Goal: Information Seeking & Learning: Learn about a topic

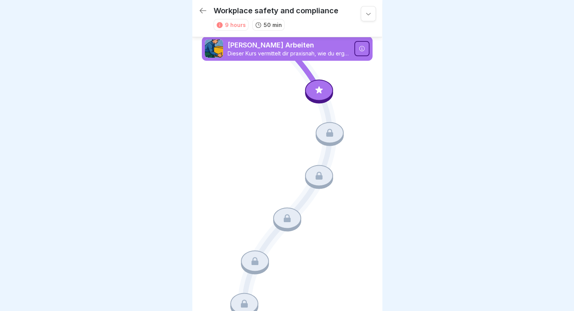
click at [204, 8] on icon at bounding box center [202, 10] width 9 height 9
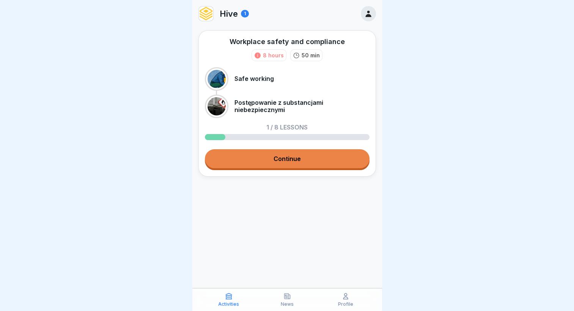
click at [203, 11] on img at bounding box center [206, 13] width 14 height 14
click at [348, 301] on p "Profile" at bounding box center [345, 303] width 15 height 5
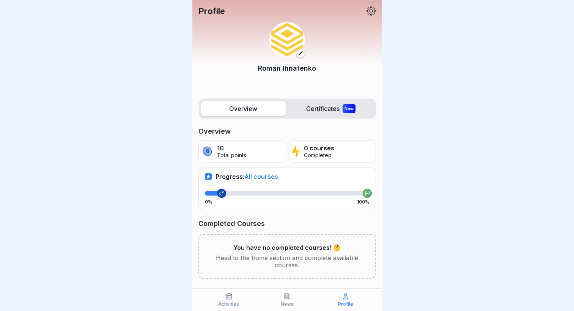
click at [310, 111] on label "Certificates New" at bounding box center [331, 108] width 85 height 15
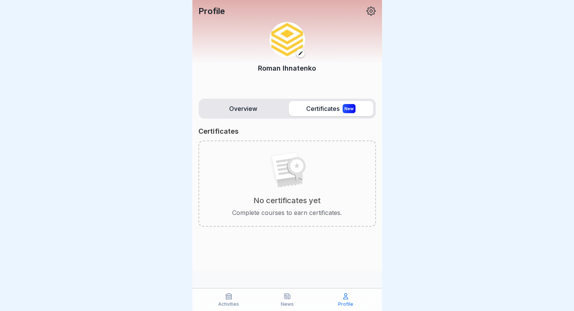
click at [251, 107] on label "Overview" at bounding box center [243, 108] width 85 height 15
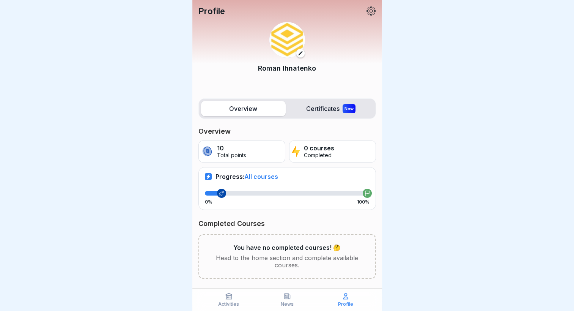
click at [285, 301] on p "News" at bounding box center [287, 303] width 13 height 5
click at [227, 298] on icon at bounding box center [229, 296] width 8 height 8
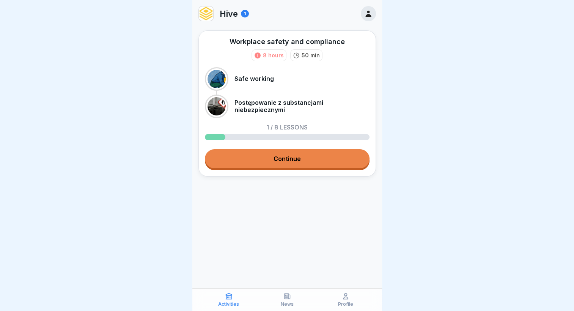
click at [286, 301] on p "News" at bounding box center [287, 303] width 13 height 5
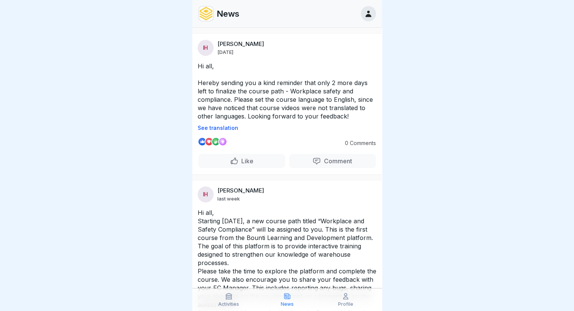
drag, startPoint x: 196, startPoint y: 63, endPoint x: 264, endPoint y: 97, distance: 76.0
click at [264, 97] on div "Hi all, Hereby sending you a kind reminder that only 2 more days left to finali…" at bounding box center [287, 96] width 190 height 69
drag, startPoint x: 227, startPoint y: 118, endPoint x: 202, endPoint y: 89, distance: 38.7
click at [202, 89] on p "Hi all, Hereby sending you a kind reminder that only 2 more days left to finali…" at bounding box center [287, 91] width 179 height 58
drag, startPoint x: 197, startPoint y: 59, endPoint x: 231, endPoint y: 113, distance: 63.5
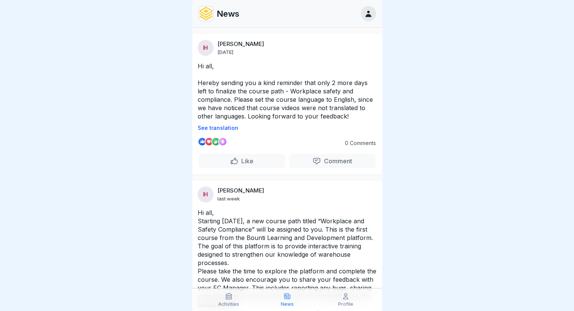
click at [234, 114] on p "Hi all, Hereby sending you a kind reminder that only 2 more days left to finali…" at bounding box center [287, 91] width 179 height 58
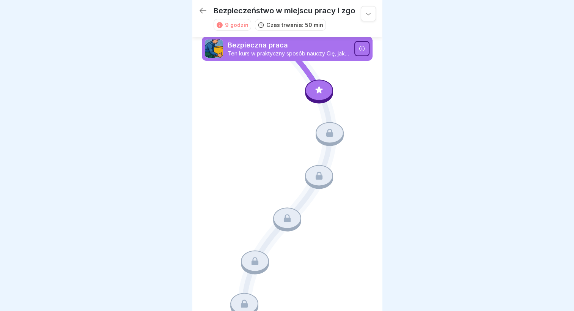
click at [318, 86] on icon at bounding box center [319, 90] width 10 height 10
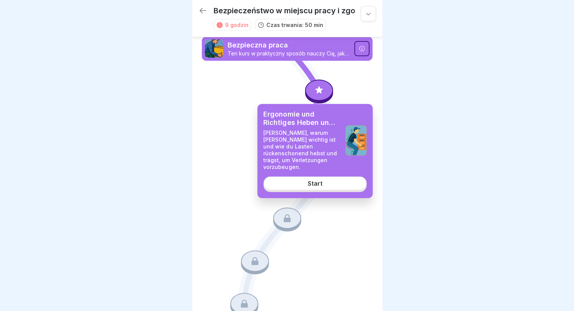
click at [313, 180] on div "Start" at bounding box center [314, 183] width 15 height 7
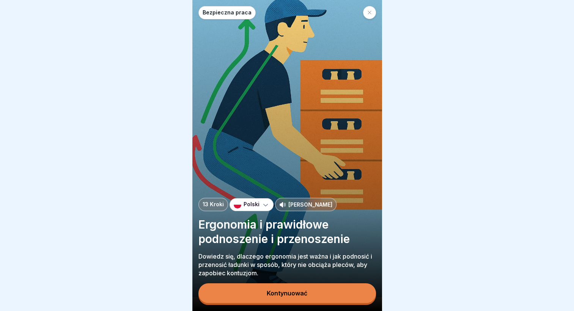
click at [262, 208] on icon at bounding box center [266, 205] width 8 height 8
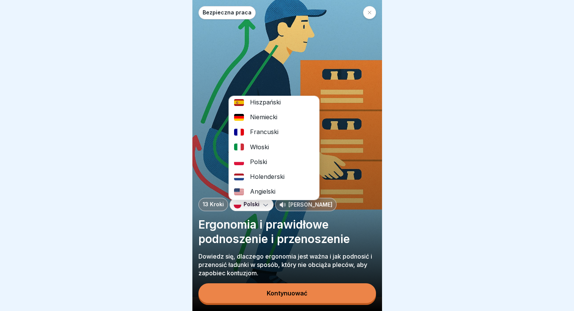
scroll to position [3, 0]
click at [254, 161] on font "Polski" at bounding box center [258, 161] width 17 height 7
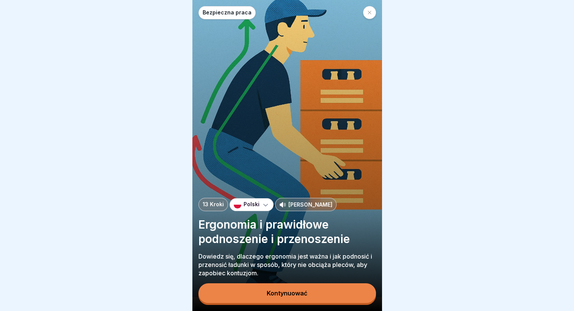
click at [285, 208] on div "Wiles" at bounding box center [305, 204] width 53 height 8
click at [289, 208] on p "Wiles" at bounding box center [310, 204] width 44 height 8
click at [288, 208] on p "Wiles" at bounding box center [310, 204] width 44 height 8
click at [370, 13] on icon at bounding box center [369, 12] width 5 height 5
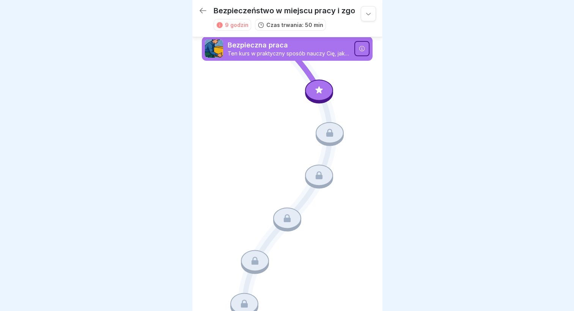
click at [314, 89] on icon at bounding box center [319, 90] width 10 height 10
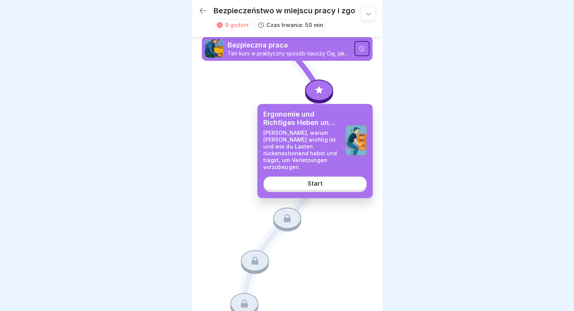
click at [312, 180] on div "Start" at bounding box center [314, 183] width 15 height 7
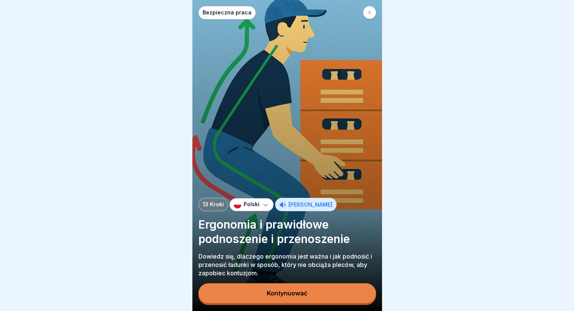
click at [250, 211] on div "Polski" at bounding box center [251, 204] width 44 height 13
click at [249, 207] on p "Polski" at bounding box center [251, 204] width 16 height 6
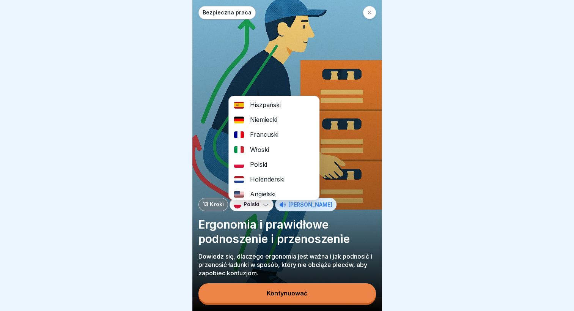
click at [251, 161] on font "Polski" at bounding box center [258, 164] width 17 height 7
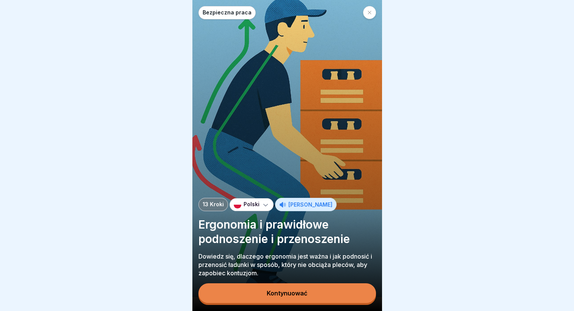
click at [278, 289] on button "Kontynuować" at bounding box center [286, 293] width 177 height 20
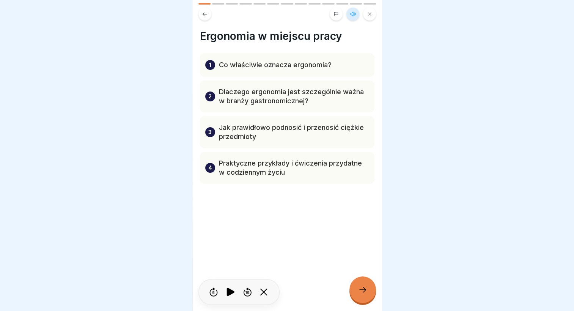
click at [361, 293] on icon at bounding box center [362, 289] width 9 height 9
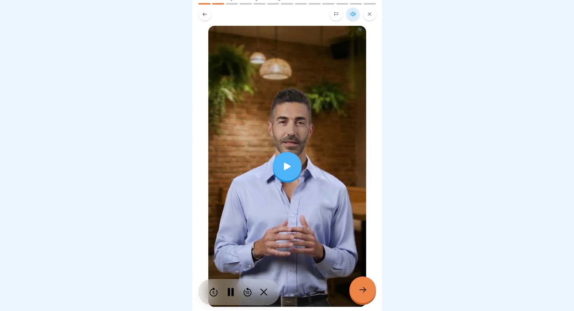
scroll to position [38, 0]
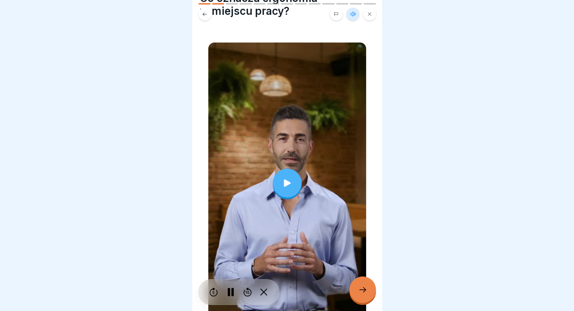
click at [284, 179] on icon at bounding box center [287, 182] width 7 height 7
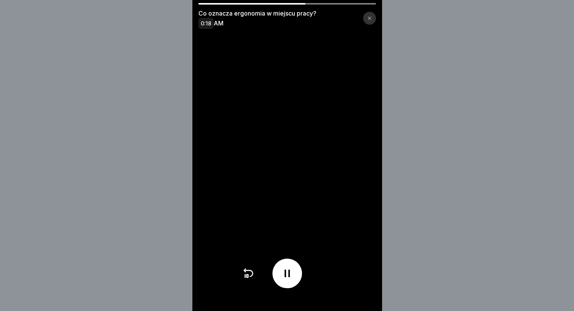
scroll to position [6, 0]
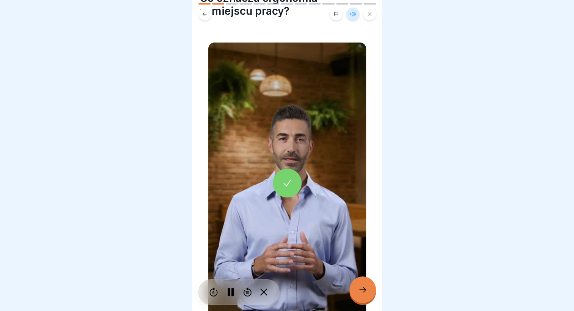
click at [364, 287] on icon at bounding box center [362, 289] width 9 height 9
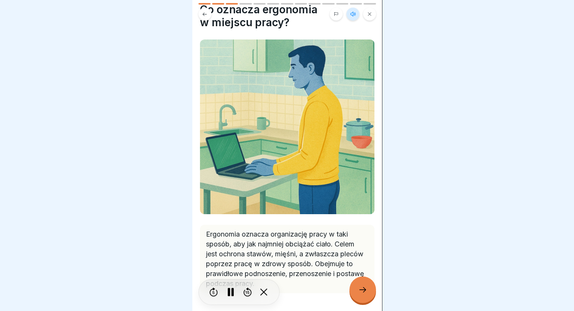
scroll to position [38, 0]
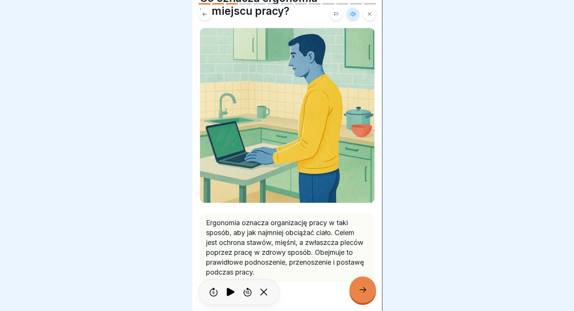
click at [358, 287] on icon at bounding box center [362, 289] width 9 height 9
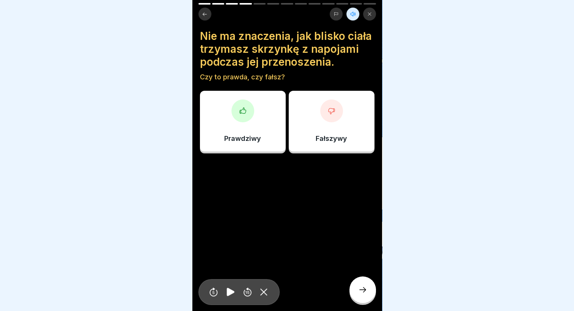
click at [240, 122] on div at bounding box center [242, 110] width 23 height 23
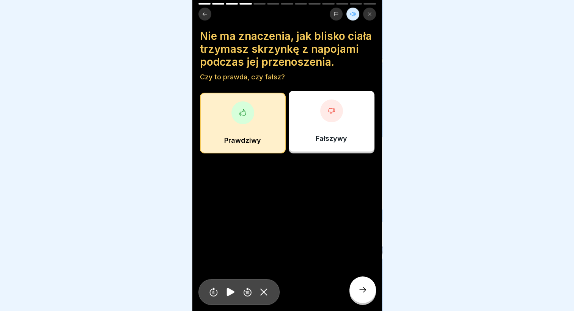
click at [357, 288] on div at bounding box center [362, 289] width 27 height 27
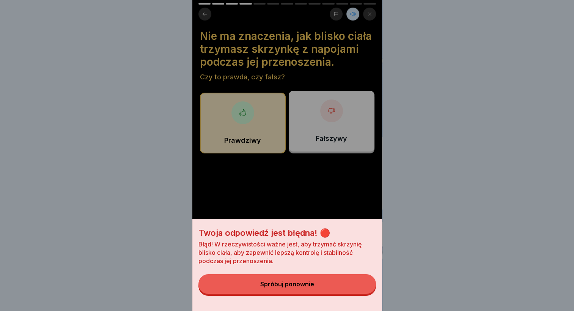
click at [299, 287] on div "Spróbuj ponownie" at bounding box center [287, 283] width 54 height 7
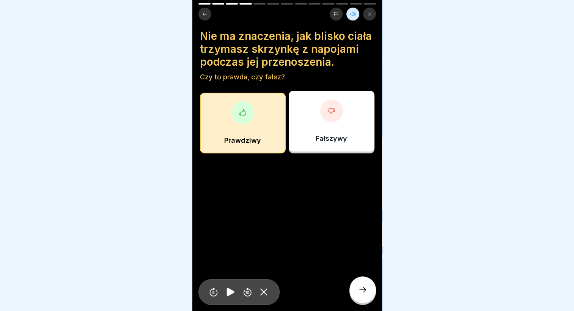
click at [247, 143] on div "Prawdziwy" at bounding box center [243, 123] width 86 height 61
click at [307, 125] on div "Fałszywy" at bounding box center [332, 121] width 86 height 61
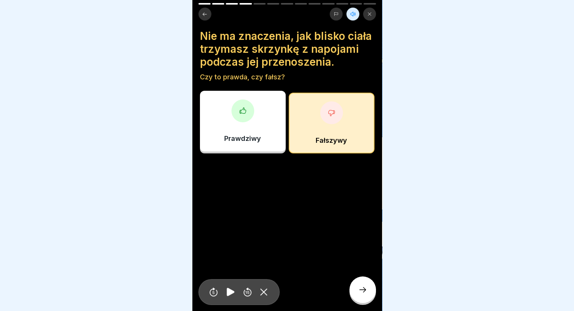
click at [360, 287] on icon at bounding box center [362, 289] width 9 height 9
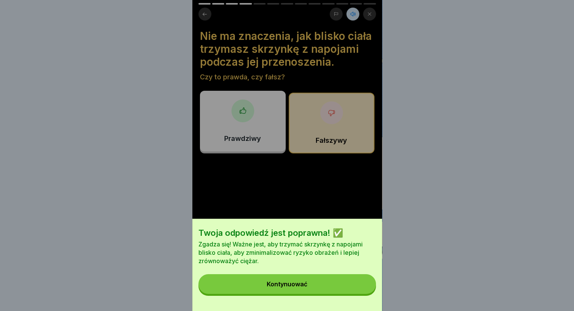
click at [274, 285] on button "Kontynuować" at bounding box center [286, 284] width 177 height 20
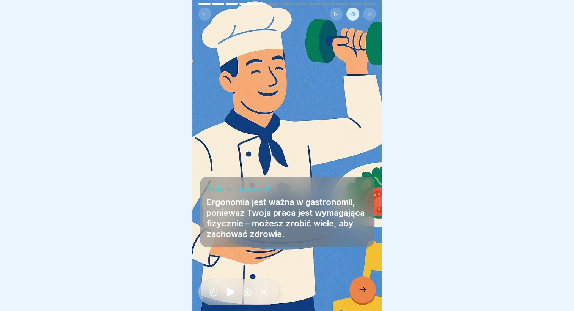
click at [356, 290] on div at bounding box center [362, 289] width 27 height 27
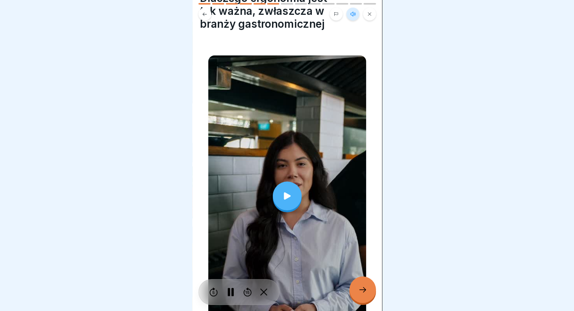
scroll to position [0, 0]
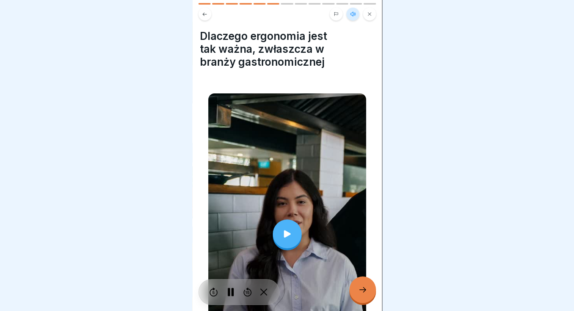
click at [286, 228] on icon at bounding box center [287, 233] width 11 height 11
click at [364, 290] on icon at bounding box center [362, 289] width 9 height 9
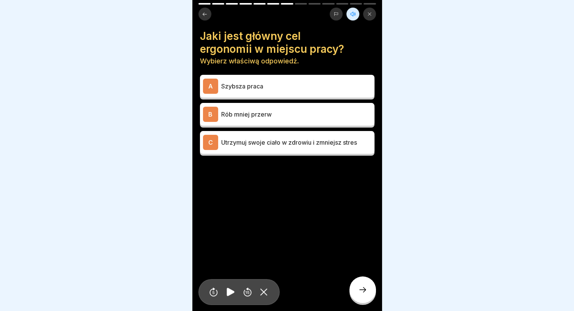
click at [299, 138] on p "Utrzymuj swoje ciało w zdrowiu i zmniejsz stres" at bounding box center [296, 142] width 150 height 9
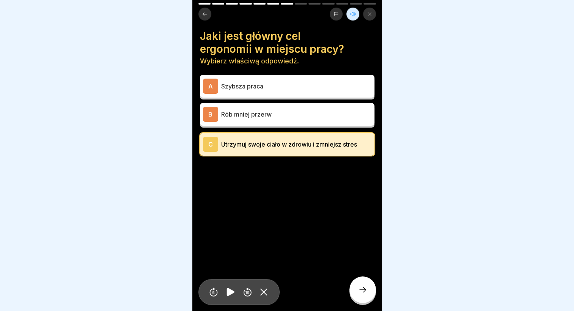
click at [367, 293] on icon at bounding box center [362, 289] width 9 height 9
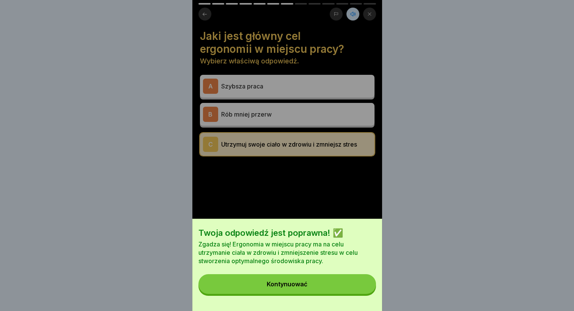
click at [296, 287] on div "Kontynuować" at bounding box center [287, 283] width 41 height 7
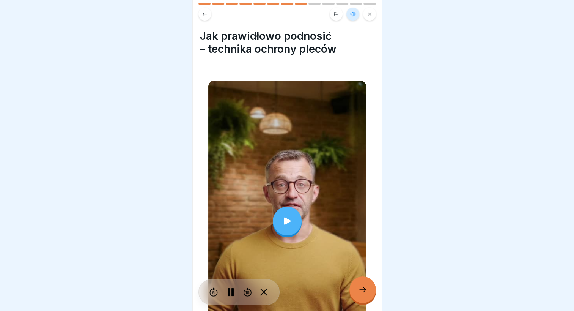
click at [284, 217] on icon at bounding box center [287, 220] width 7 height 7
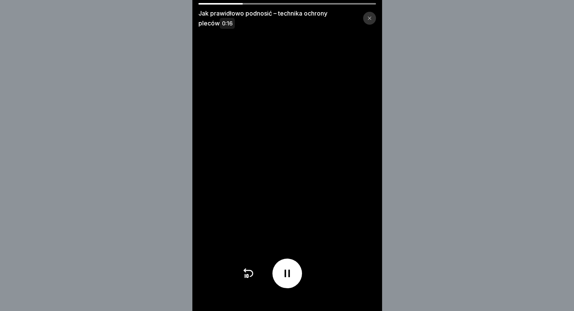
click at [286, 285] on div at bounding box center [287, 273] width 30 height 30
click at [289, 270] on div at bounding box center [287, 273] width 30 height 30
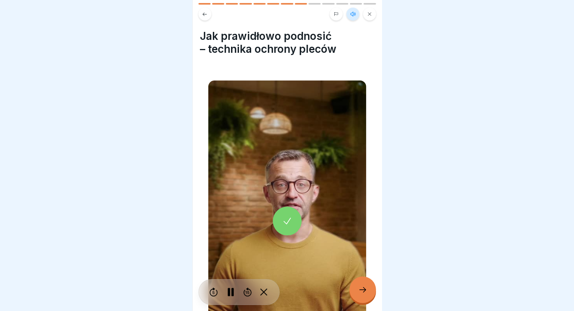
click at [359, 287] on icon at bounding box center [362, 289] width 9 height 9
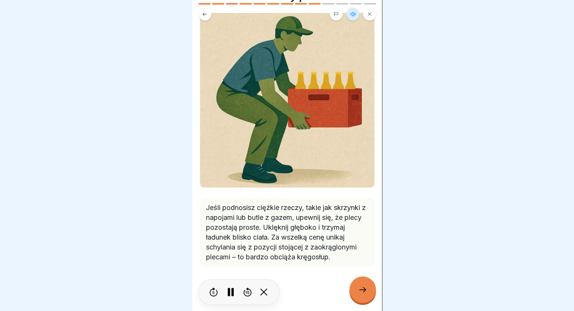
scroll to position [58, 0]
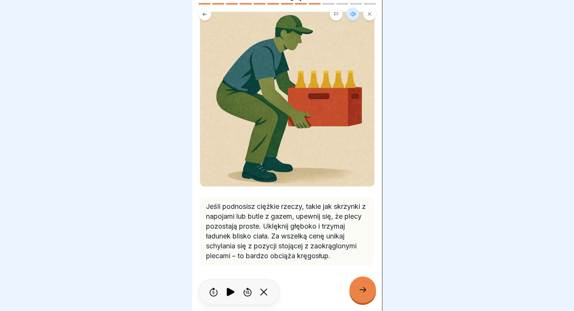
click at [358, 291] on icon at bounding box center [362, 289] width 9 height 9
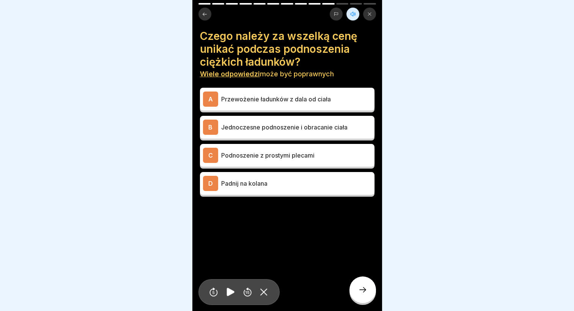
click at [248, 151] on p "Podnoszenie z prostymi plecami" at bounding box center [296, 155] width 150 height 9
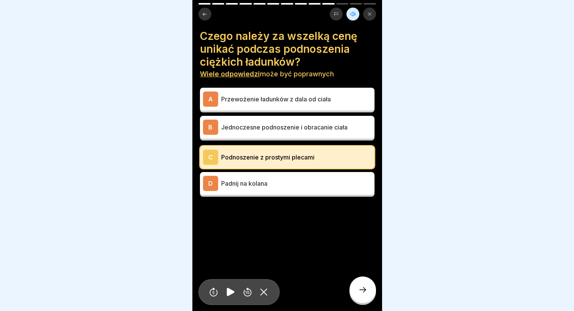
click at [365, 292] on icon at bounding box center [362, 289] width 9 height 9
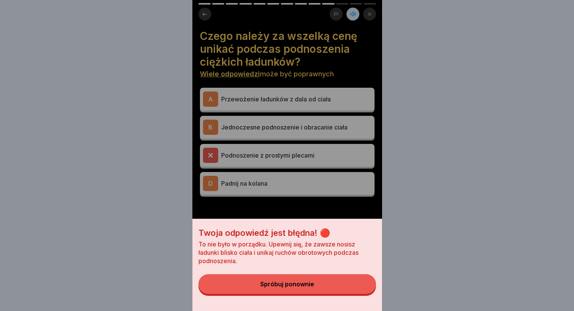
click at [318, 290] on button "Spróbuj ponownie" at bounding box center [286, 284] width 177 height 20
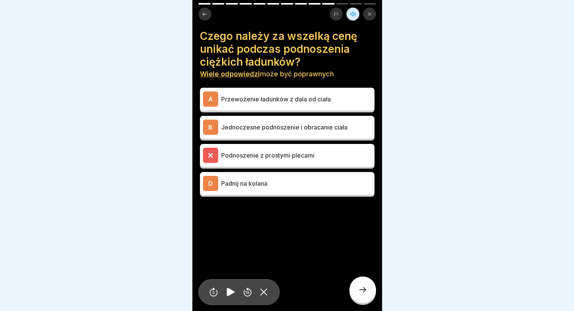
click at [273, 94] on p "Przewożenie ładunków z dala od ciała" at bounding box center [296, 98] width 150 height 9
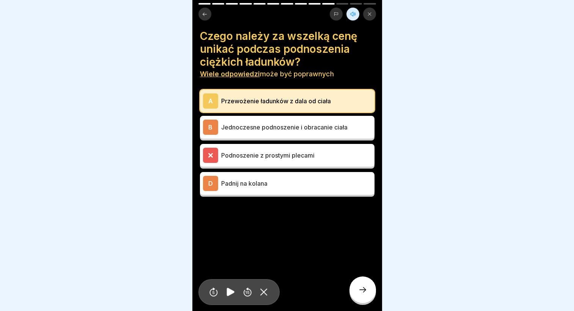
click at [361, 291] on icon at bounding box center [362, 289] width 9 height 9
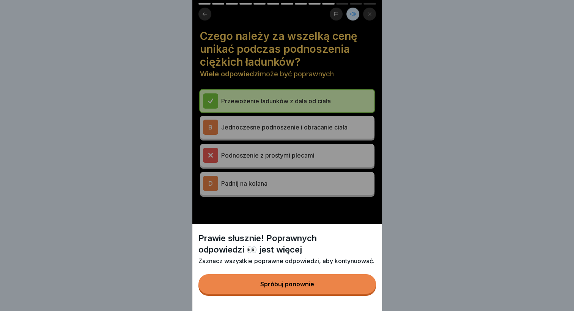
click at [294, 287] on div "Spróbuj ponownie" at bounding box center [287, 283] width 54 height 7
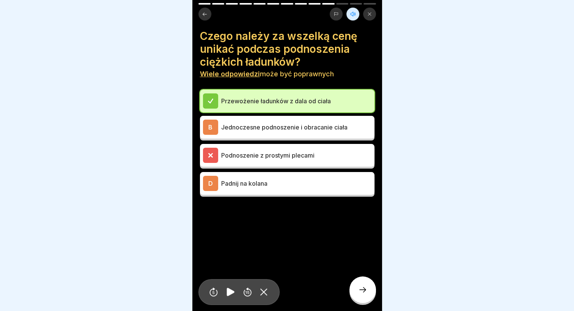
click at [256, 180] on p "Padnij na kolana" at bounding box center [296, 183] width 150 height 9
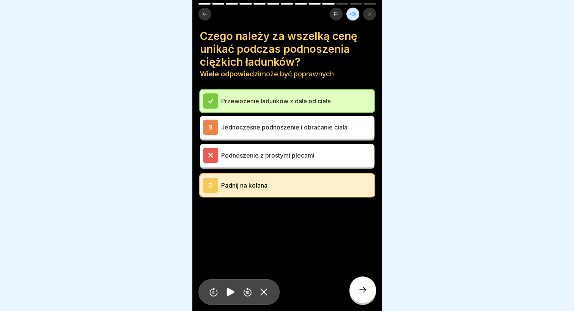
click at [368, 295] on div at bounding box center [362, 289] width 27 height 27
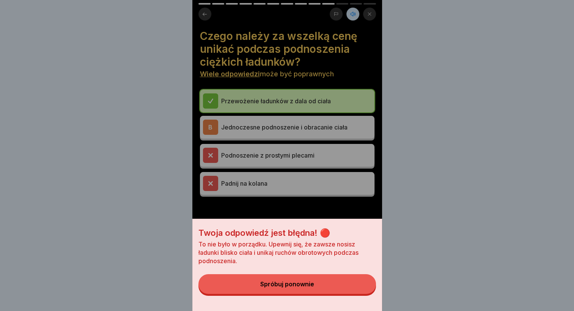
click at [314, 287] on div "Spróbuj ponownie" at bounding box center [287, 283] width 54 height 7
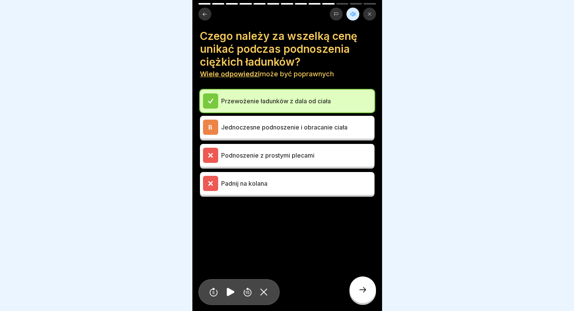
click at [259, 127] on div "B Jednoczesne podnoszenie i obracanie ciała" at bounding box center [287, 126] width 168 height 15
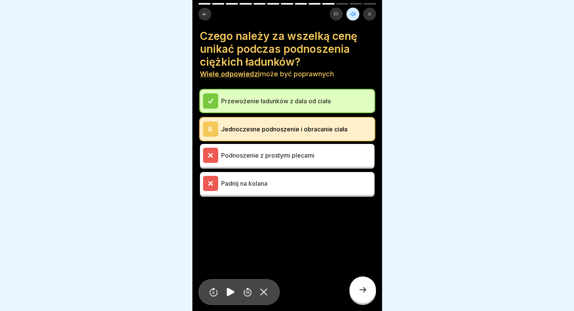
click at [363, 286] on icon at bounding box center [362, 289] width 9 height 9
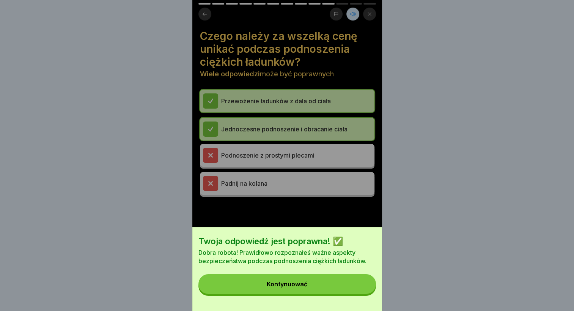
click at [294, 287] on div "Kontynuować" at bounding box center [287, 283] width 41 height 7
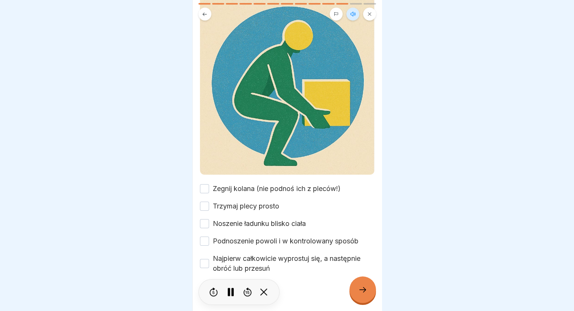
scroll to position [85, 0]
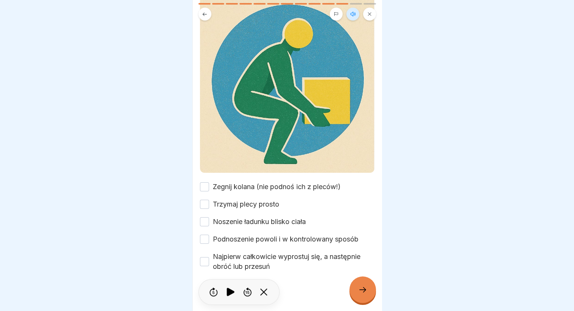
click at [203, 182] on button "Zegnij kolana (nie podnoś ich z pleców!)" at bounding box center [204, 186] width 9 height 9
click at [204, 199] on button "Trzymaj plecy prosto" at bounding box center [204, 203] width 9 height 9
click at [205, 234] on button "Podnoszenie powoli i w kontrolowany sposób" at bounding box center [204, 238] width 9 height 9
click at [362, 283] on div at bounding box center [362, 289] width 27 height 27
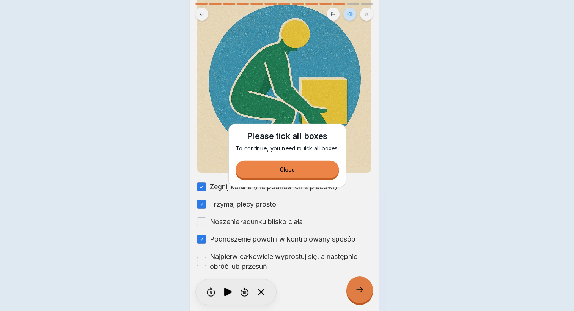
scroll to position [0, 0]
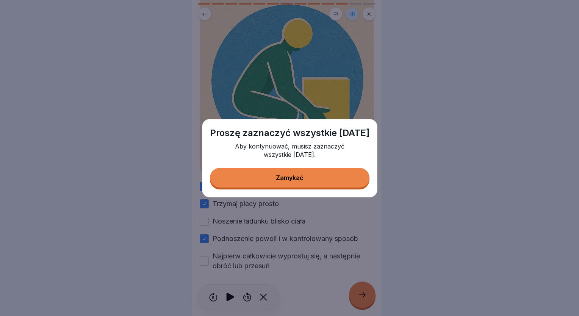
click at [279, 184] on button "Zamykać" at bounding box center [290, 178] width 160 height 20
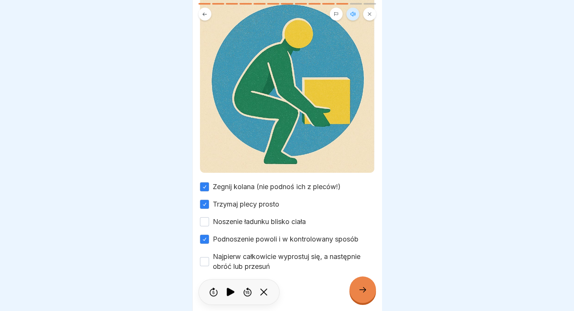
drag, startPoint x: 205, startPoint y: 216, endPoint x: 203, endPoint y: 238, distance: 22.4
click at [205, 217] on button "Noszenie ładunku blisko ciała" at bounding box center [204, 221] width 9 height 9
click at [202, 257] on button "Najpierw całkowicie wyprostuj się, a następnie obróć lub przesuń" at bounding box center [204, 261] width 9 height 9
click at [369, 291] on div at bounding box center [362, 289] width 27 height 27
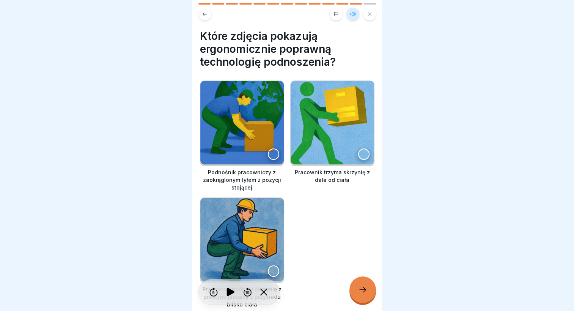
click at [265, 264] on div at bounding box center [242, 239] width 84 height 84
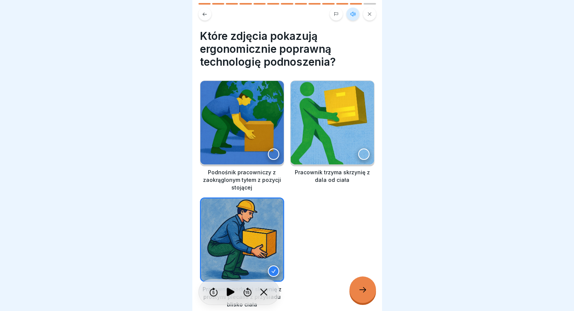
click at [364, 294] on icon at bounding box center [362, 289] width 9 height 9
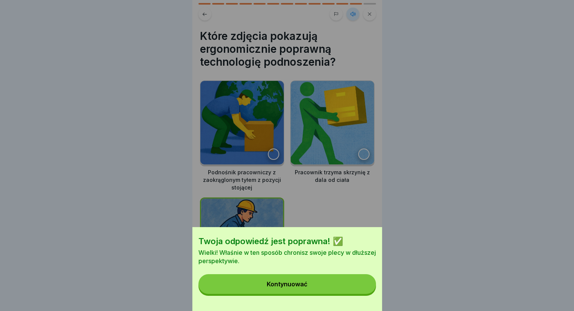
click at [298, 287] on div "Kontynuować" at bounding box center [287, 283] width 41 height 7
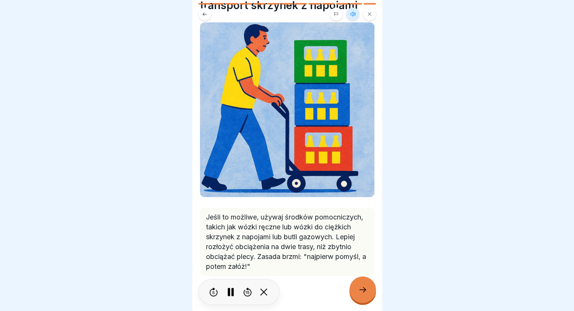
scroll to position [61, 0]
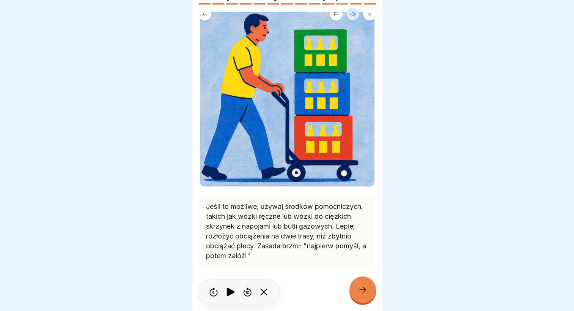
click at [359, 289] on div at bounding box center [362, 289] width 27 height 27
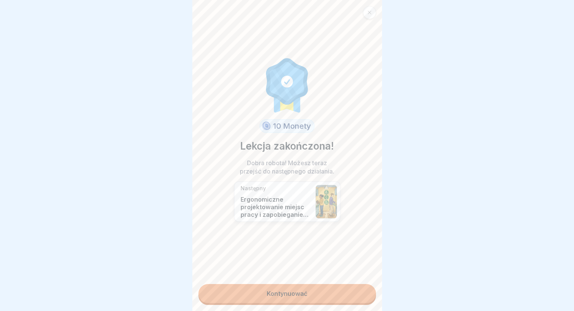
click at [274, 293] on link "Kontynuować" at bounding box center [286, 293] width 177 height 19
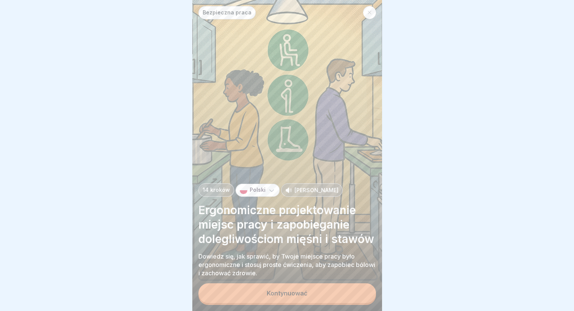
click at [365, 14] on div at bounding box center [369, 12] width 13 height 13
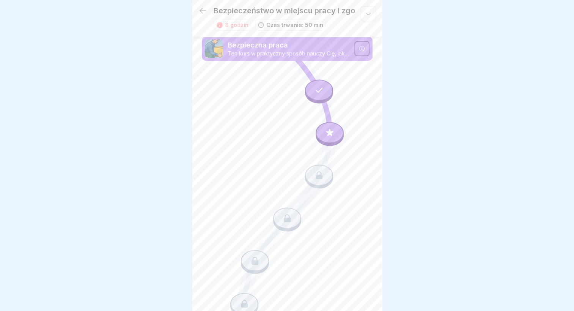
click at [325, 133] on icon at bounding box center [330, 132] width 10 height 10
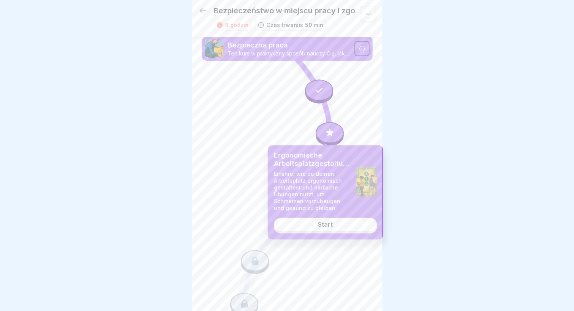
click at [229, 104] on icon at bounding box center [287, 283] width 171 height 469
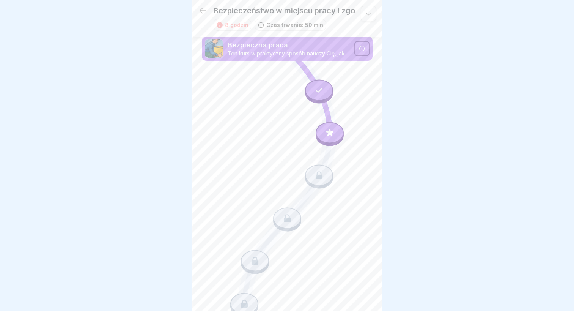
click at [309, 171] on div at bounding box center [319, 175] width 28 height 21
click at [256, 143] on icon at bounding box center [287, 283] width 171 height 469
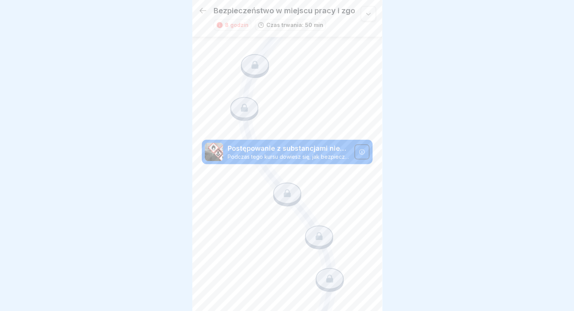
scroll to position [211, 0]
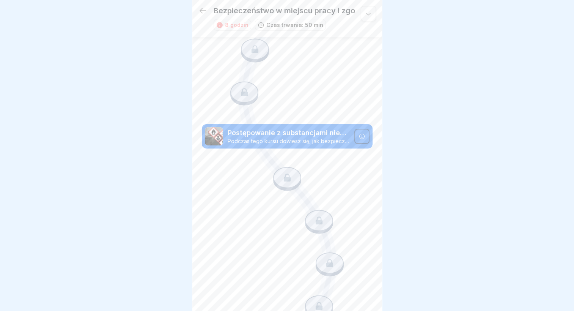
click at [282, 173] on icon at bounding box center [287, 178] width 10 height 10
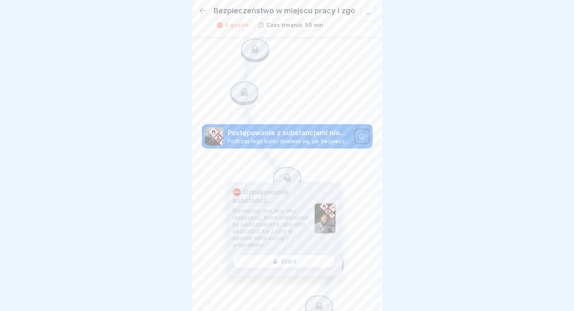
click at [326, 164] on icon at bounding box center [287, 71] width 171 height 469
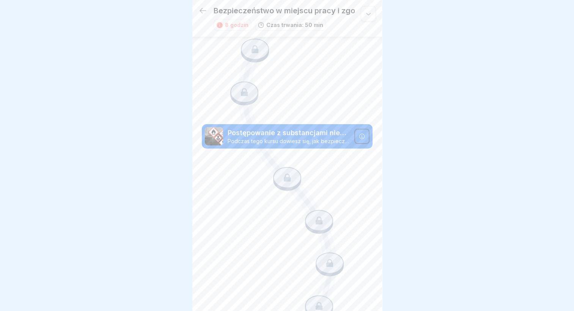
click at [315, 216] on icon at bounding box center [318, 220] width 7 height 8
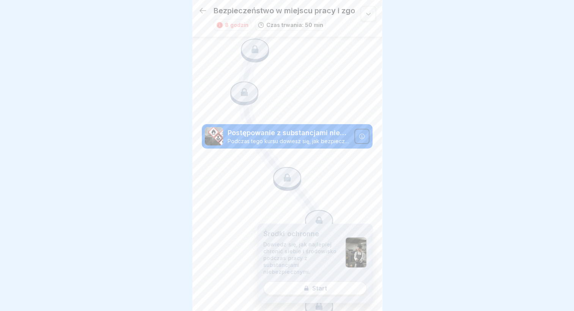
click at [346, 185] on icon at bounding box center [287, 71] width 171 height 469
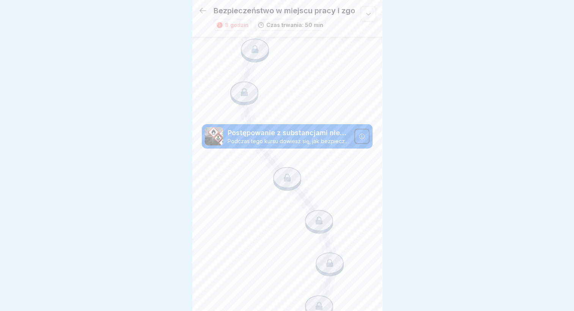
click at [323, 254] on div at bounding box center [329, 262] width 28 height 21
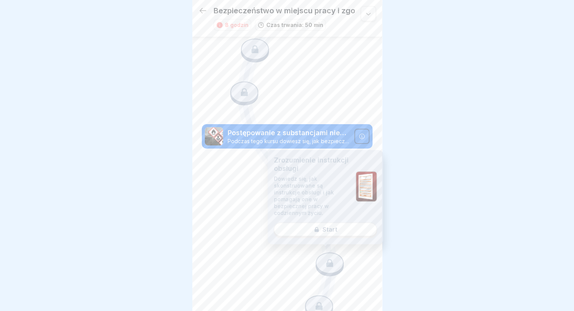
click at [221, 236] on icon at bounding box center [287, 71] width 171 height 469
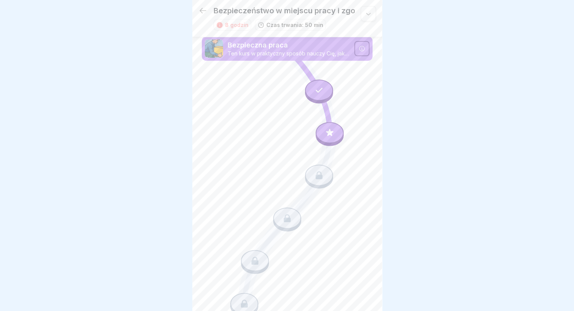
scroll to position [0, 0]
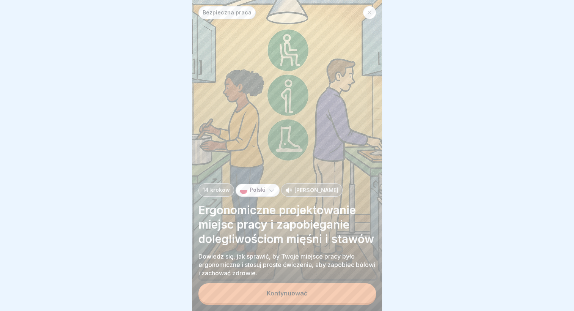
drag, startPoint x: 419, startPoint y: 89, endPoint x: 417, endPoint y: 86, distance: 4.2
click at [418, 88] on div at bounding box center [287, 155] width 574 height 311
click at [370, 10] on icon at bounding box center [369, 12] width 5 height 5
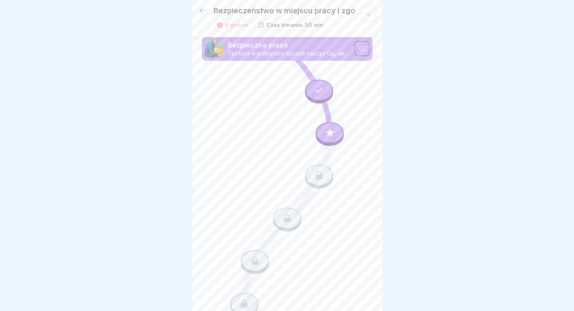
click at [325, 134] on icon at bounding box center [330, 132] width 10 height 10
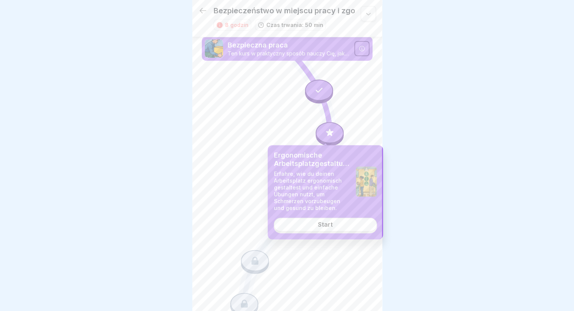
click at [318, 230] on link "Start" at bounding box center [325, 225] width 103 height 14
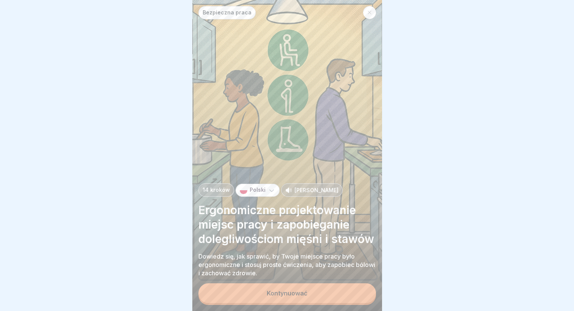
click at [287, 296] on div "Kontynuować" at bounding box center [287, 292] width 41 height 7
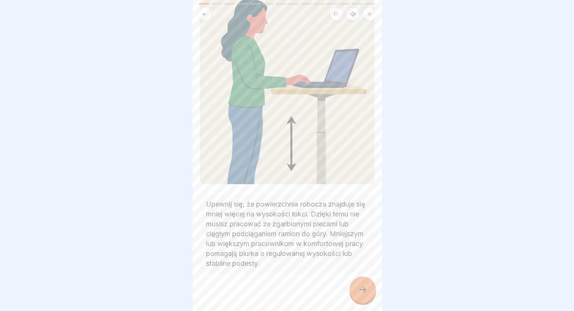
scroll to position [79, 0]
click at [358, 294] on icon at bounding box center [362, 289] width 9 height 9
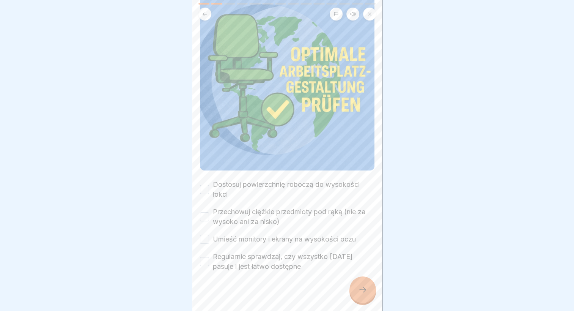
scroll to position [6, 0]
click at [361, 290] on icon at bounding box center [362, 289] width 9 height 9
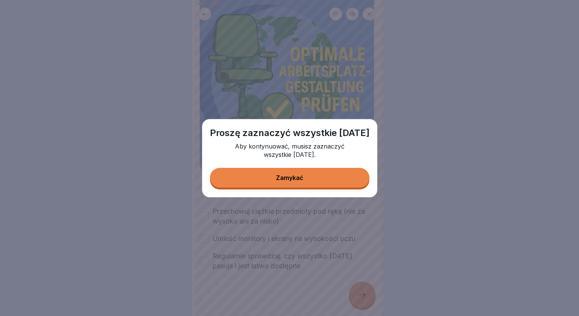
click at [288, 177] on div "Zamykać" at bounding box center [289, 177] width 27 height 7
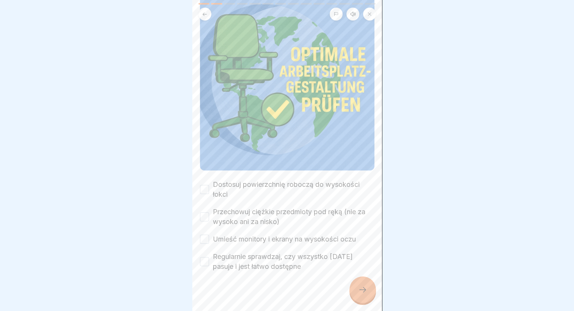
click at [202, 185] on button "Dostosuj powierzchnię roboczą do wysokości łokci" at bounding box center [204, 189] width 9 height 9
click at [205, 212] on button "Przechowuj ciężkie przedmioty pod ręką (nie za wysoko ani za nisko)" at bounding box center [204, 216] width 9 height 9
click at [204, 234] on button "Umieść monitory i ekrany na wysokości oczu" at bounding box center [204, 238] width 9 height 9
click at [207, 257] on button "Regularnie sprawdzaj, czy wszystko nadal pasuje i jest łatwo dostępne" at bounding box center [204, 261] width 9 height 9
click at [363, 292] on icon at bounding box center [362, 289] width 7 height 5
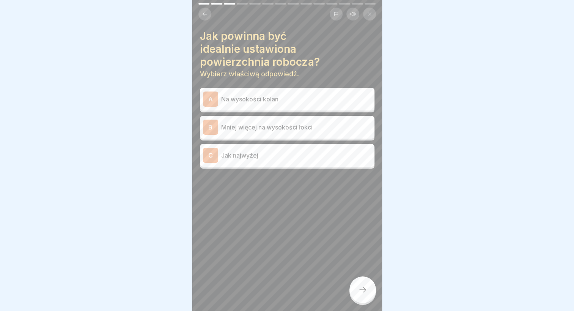
click at [300, 132] on div "B Mniej więcej na wysokości łokci" at bounding box center [287, 126] width 168 height 15
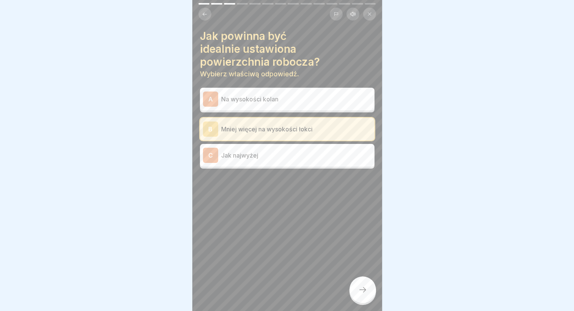
click at [359, 290] on div at bounding box center [362, 289] width 27 height 27
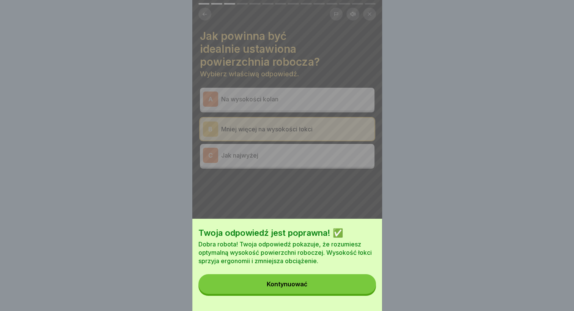
click at [305, 287] on div "Kontynuować" at bounding box center [287, 283] width 41 height 7
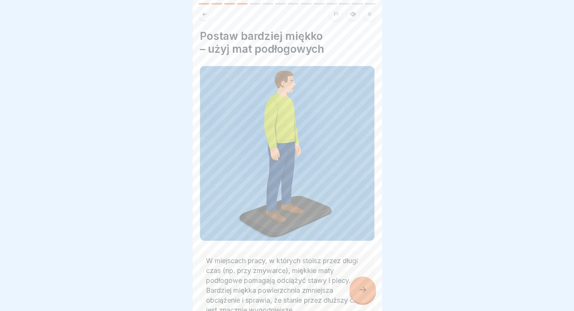
scroll to position [38, 0]
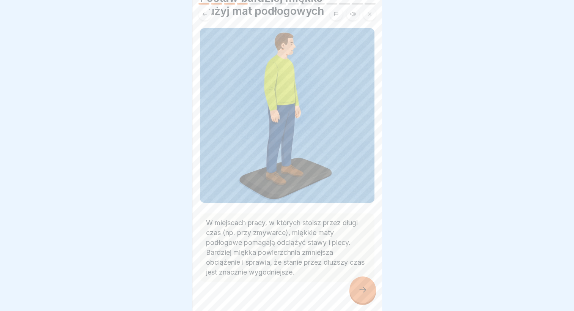
click at [363, 290] on div at bounding box center [362, 289] width 27 height 27
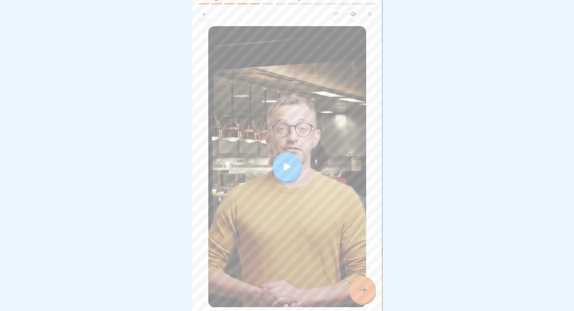
scroll to position [72, 0]
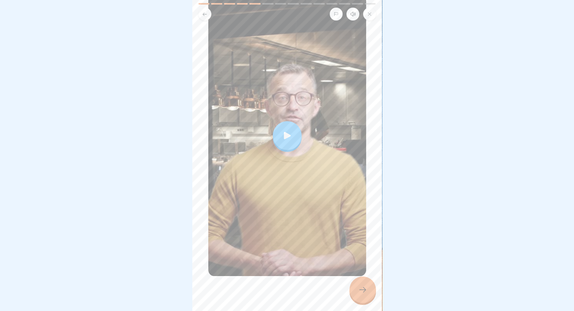
click at [284, 132] on icon at bounding box center [287, 135] width 7 height 7
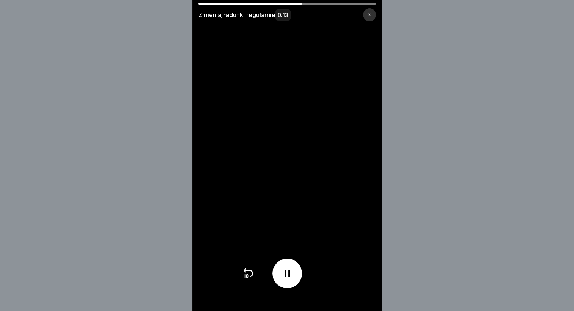
scroll to position [6, 0]
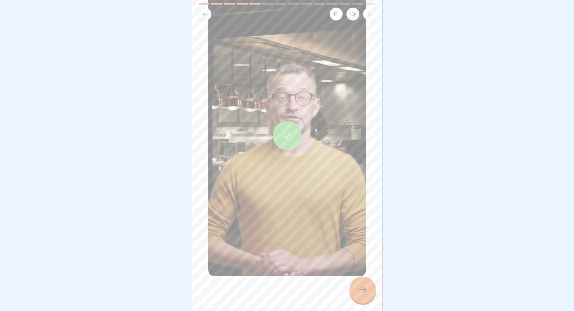
click at [362, 287] on icon at bounding box center [362, 289] width 9 height 9
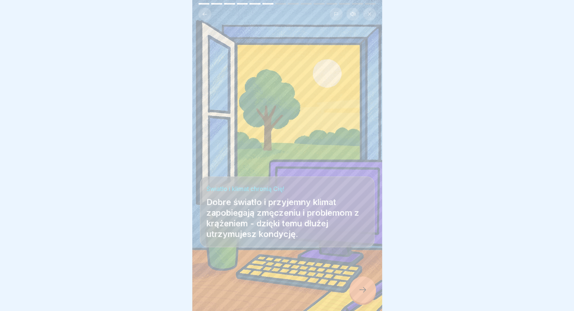
click at [361, 283] on div at bounding box center [362, 289] width 27 height 27
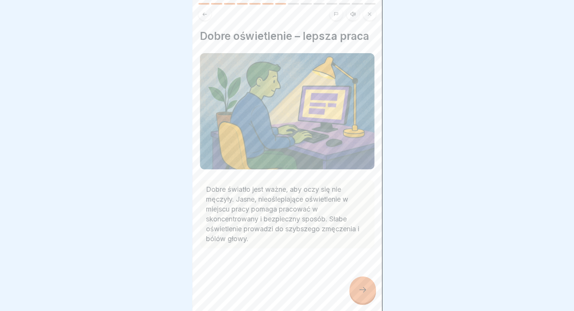
click at [365, 289] on icon at bounding box center [362, 289] width 9 height 9
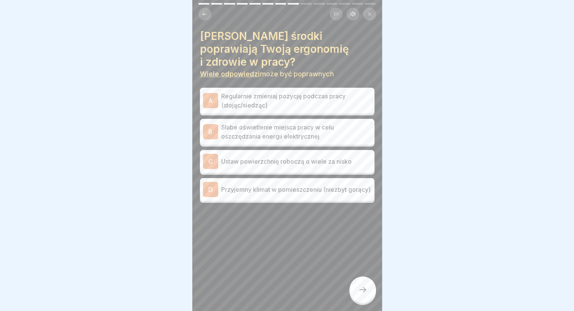
click at [287, 185] on p "Przyjemny klimat w pomieszczeniu (niezbyt gorący)" at bounding box center [296, 189] width 150 height 9
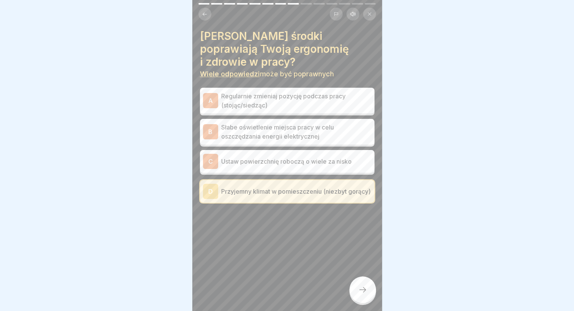
click at [356, 285] on div at bounding box center [362, 289] width 27 height 27
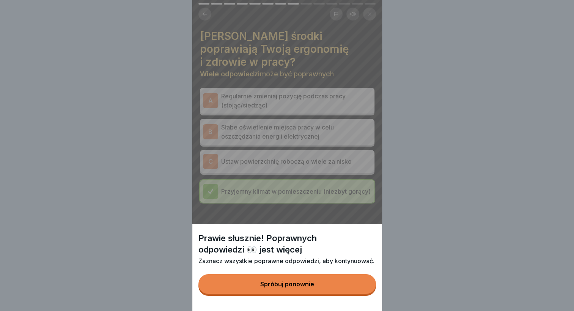
click at [308, 287] on div "Spróbuj ponownie" at bounding box center [287, 283] width 54 height 7
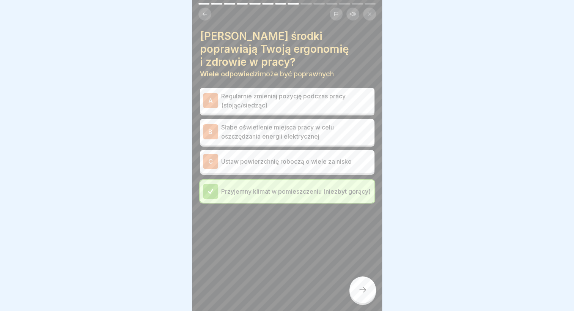
click at [279, 91] on p "Regularnie zmieniaj pozycję podczas pracy (stojąc/siedząc)" at bounding box center [296, 100] width 150 height 18
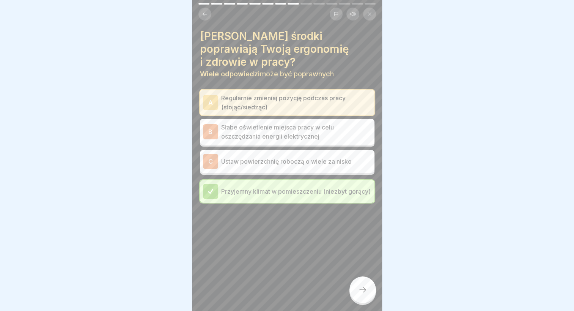
click at [362, 286] on icon at bounding box center [362, 289] width 9 height 9
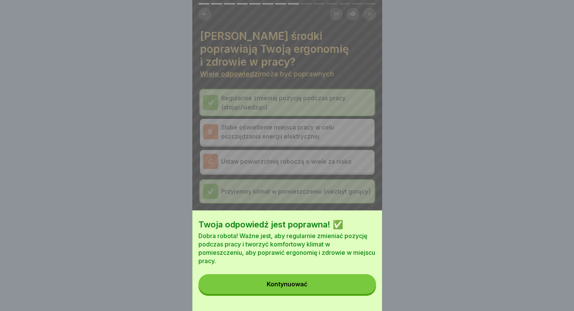
click at [314, 286] on button "Kontynuować" at bounding box center [286, 284] width 177 height 20
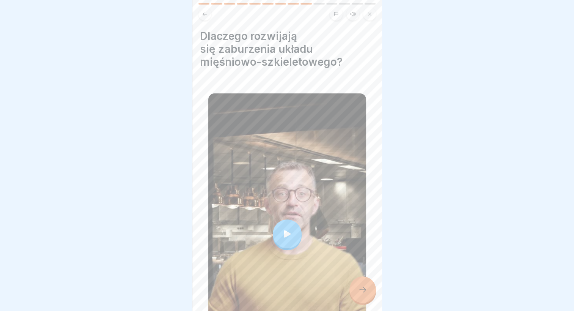
click at [276, 219] on div at bounding box center [287, 233] width 29 height 29
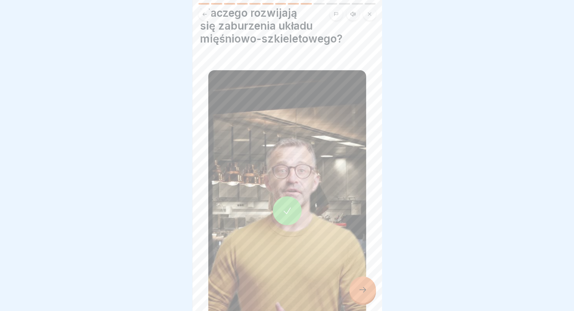
scroll to position [98, 0]
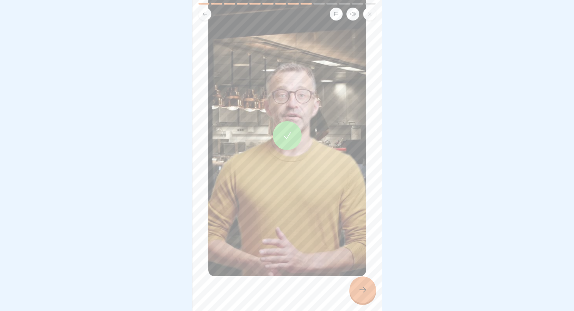
click at [358, 286] on icon at bounding box center [362, 289] width 9 height 9
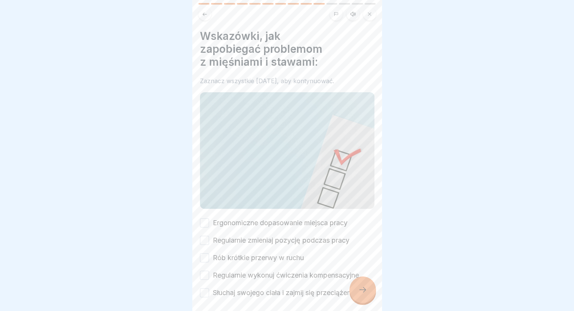
click at [204, 235] on button "Regularnie zmieniaj pozycję podczas pracy" at bounding box center [204, 239] width 9 height 9
click at [358, 290] on icon at bounding box center [362, 289] width 9 height 9
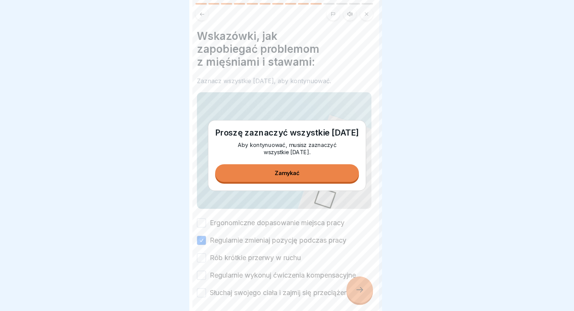
scroll to position [0, 0]
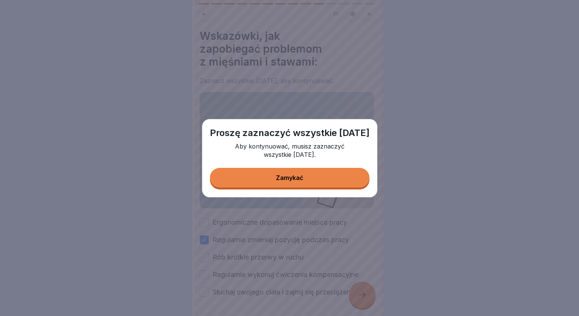
click at [294, 181] on div "Zamykać" at bounding box center [289, 177] width 27 height 7
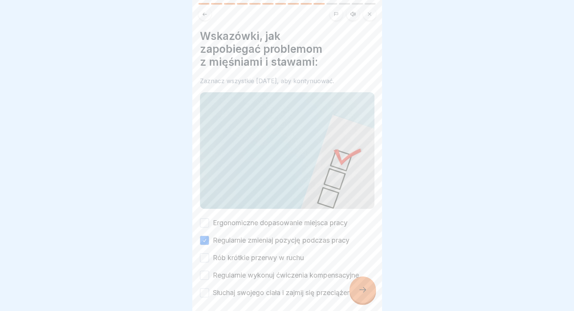
click at [204, 219] on button "Ergonomiczne dopasowanie miejsca pracy" at bounding box center [204, 222] width 9 height 9
click at [205, 253] on button "Rób krótkie przerwy w ruchu" at bounding box center [204, 257] width 9 height 9
drag, startPoint x: 203, startPoint y: 269, endPoint x: 206, endPoint y: 290, distance: 21.4
click at [203, 270] on button "Regularnie wykonuj ćwiczenia kompensacyjne" at bounding box center [204, 274] width 9 height 9
click at [205, 290] on button "Słuchaj swojego ciała i zajmij się przeciążeniami" at bounding box center [204, 292] width 9 height 9
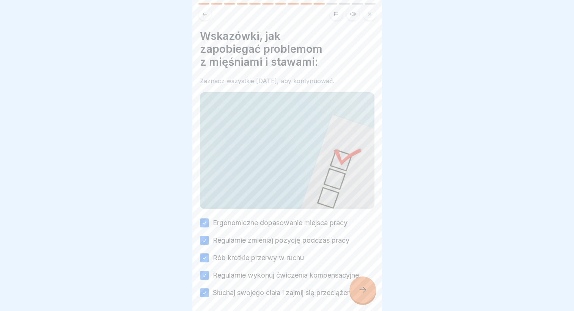
click at [359, 294] on icon at bounding box center [362, 289] width 9 height 9
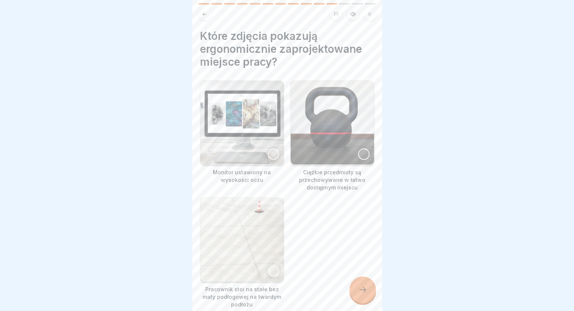
click at [270, 148] on div at bounding box center [273, 153] width 11 height 11
click at [361, 294] on icon at bounding box center [362, 289] width 9 height 9
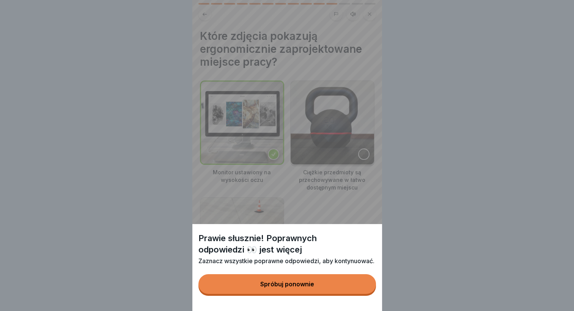
click at [291, 287] on div "Spróbuj ponownie" at bounding box center [287, 283] width 54 height 7
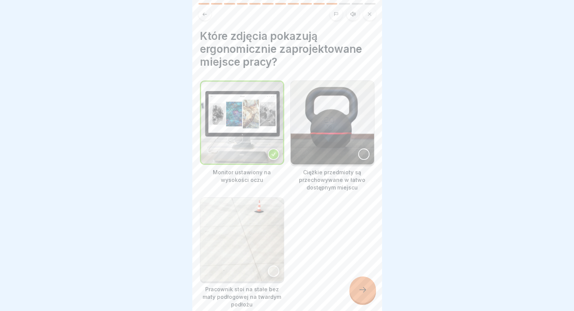
click at [358, 150] on div at bounding box center [363, 153] width 11 height 11
click at [363, 294] on icon at bounding box center [362, 289] width 9 height 9
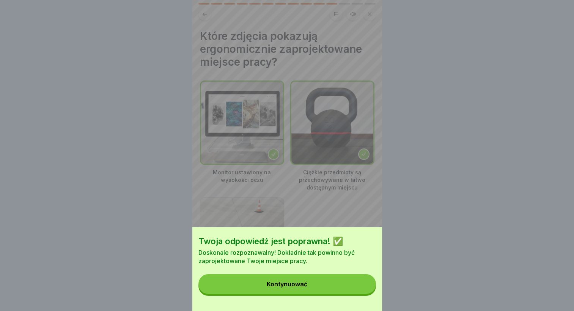
click at [327, 292] on button "Kontynuować" at bounding box center [286, 284] width 177 height 20
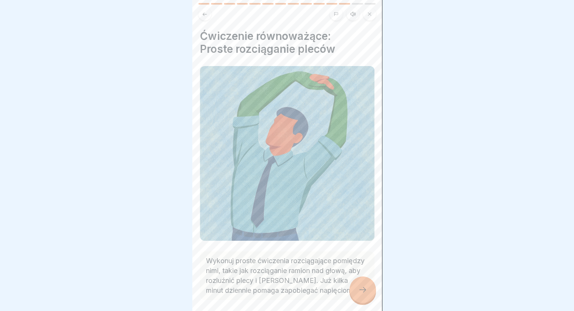
click at [362, 292] on icon at bounding box center [362, 289] width 9 height 9
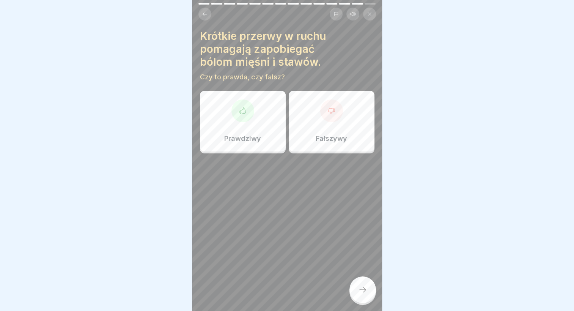
click at [238, 128] on div "Prawdziwy" at bounding box center [243, 121] width 86 height 61
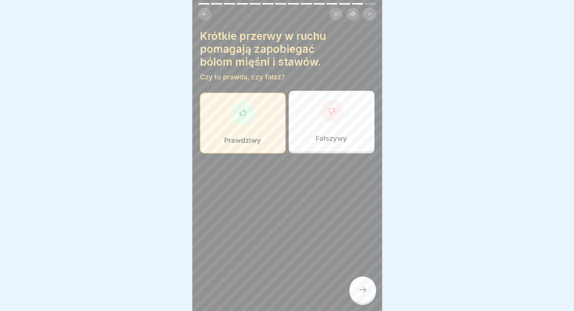
click at [361, 293] on icon at bounding box center [362, 289] width 9 height 9
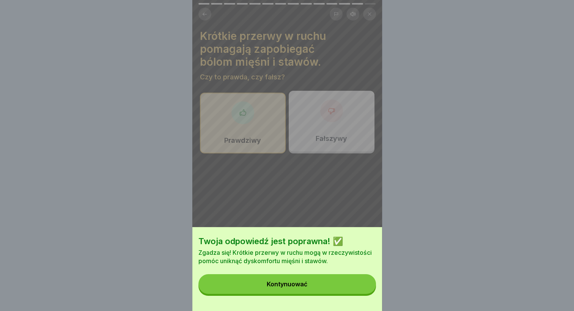
click at [325, 292] on button "Kontynuować" at bounding box center [286, 284] width 177 height 20
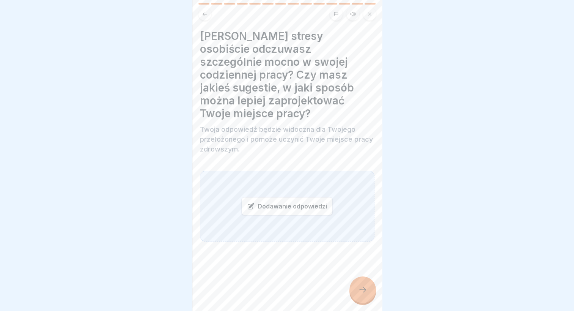
click at [362, 294] on icon at bounding box center [362, 289] width 9 height 9
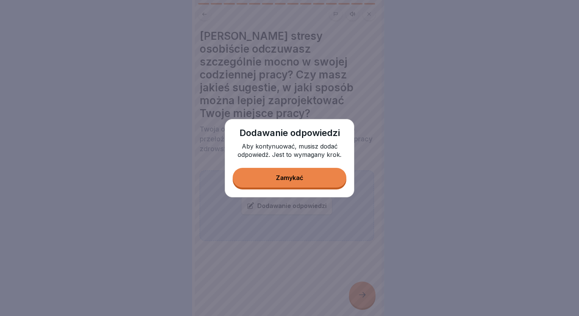
click at [275, 179] on button "Zamykać" at bounding box center [290, 178] width 114 height 20
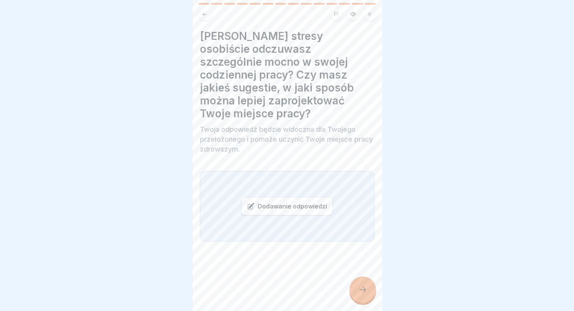
click at [267, 209] on font "Dodawanie odpowiedzi" at bounding box center [291, 206] width 69 height 8
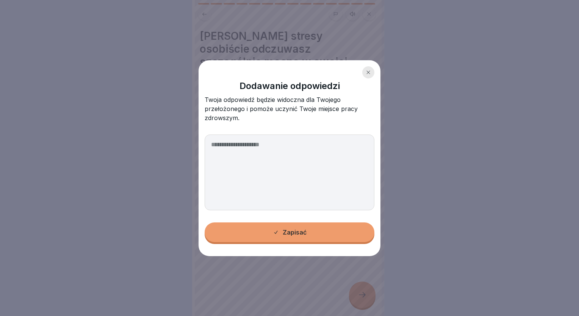
click at [367, 73] on icon at bounding box center [368, 72] width 5 height 5
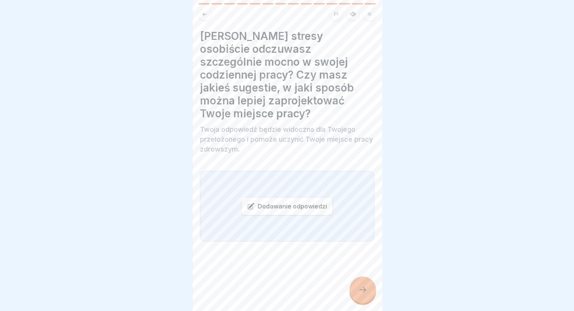
click at [365, 300] on div at bounding box center [362, 289] width 27 height 27
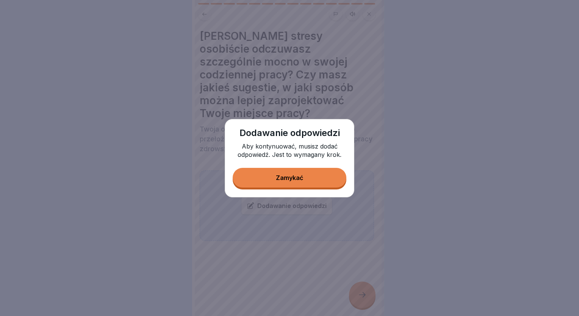
click at [282, 173] on button "Zamykać" at bounding box center [290, 178] width 114 height 20
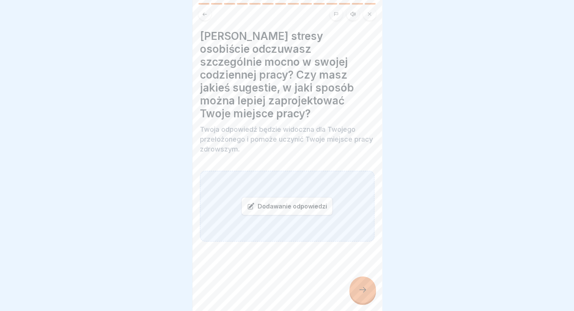
click at [269, 202] on font "Dodawanie odpowiedzi" at bounding box center [291, 206] width 69 height 8
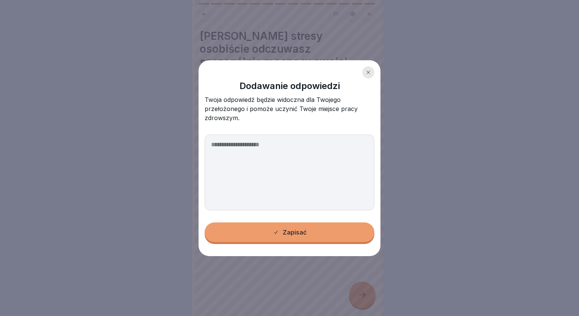
click at [273, 161] on textarea at bounding box center [290, 173] width 170 height 76
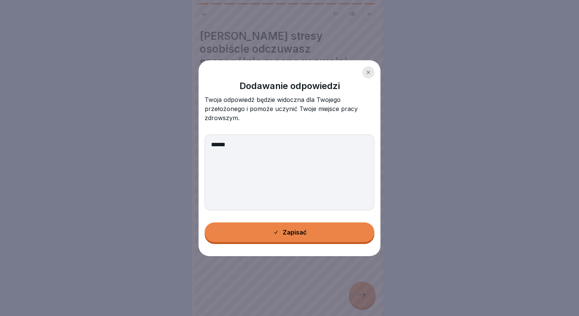
type textarea "******"
click at [287, 232] on font "Zapisać" at bounding box center [295, 232] width 24 height 7
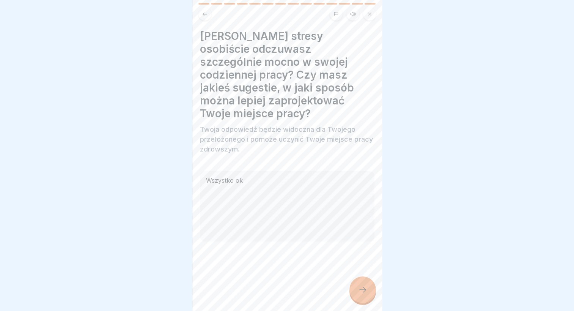
click at [362, 294] on icon at bounding box center [362, 289] width 9 height 9
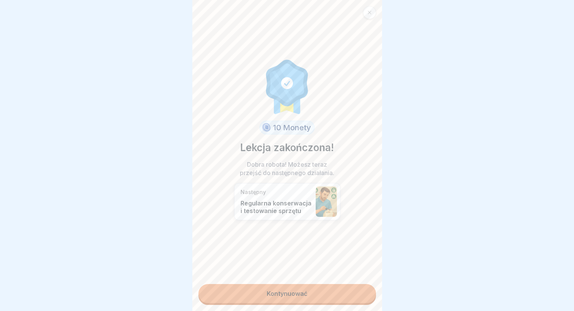
click at [315, 292] on link "Kontynuować" at bounding box center [286, 293] width 177 height 19
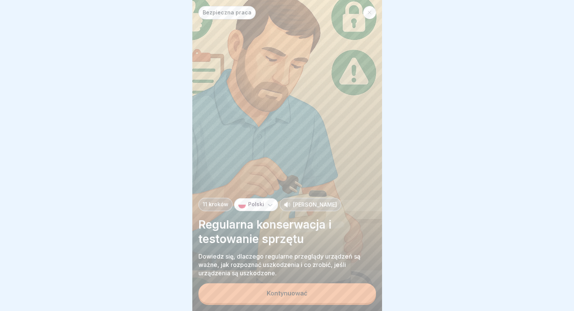
click at [369, 11] on icon at bounding box center [369, 12] width 5 height 5
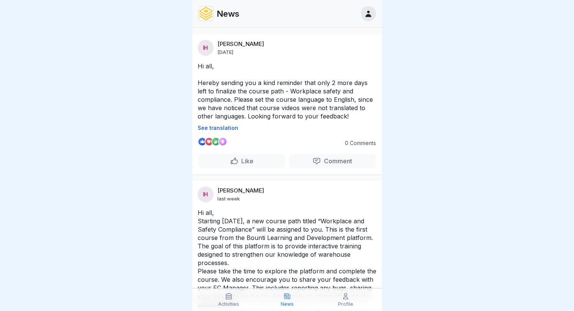
scroll to position [6, 0]
click at [345, 296] on icon at bounding box center [346, 296] width 8 height 8
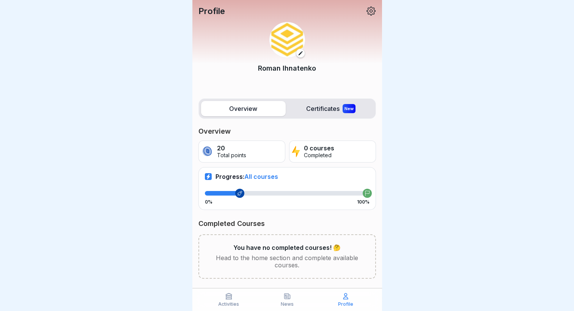
click at [472, 184] on div at bounding box center [287, 155] width 574 height 311
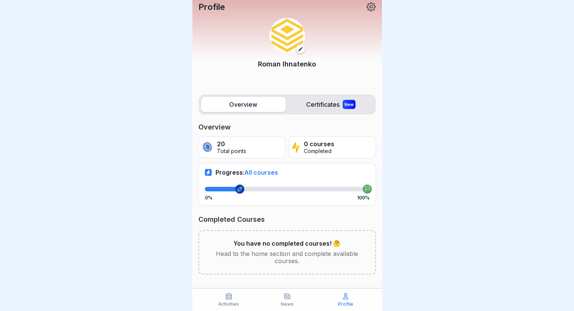
scroll to position [5, 0]
click at [345, 303] on p "Profile" at bounding box center [345, 303] width 15 height 5
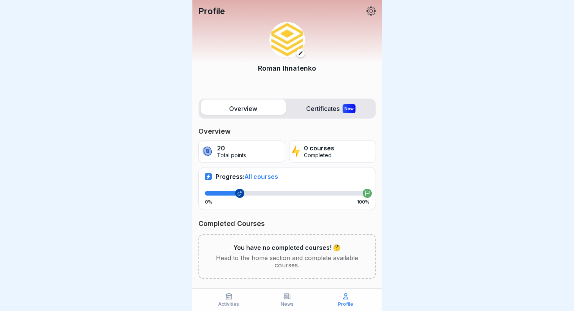
click at [226, 295] on icon at bounding box center [229, 296] width 6 height 6
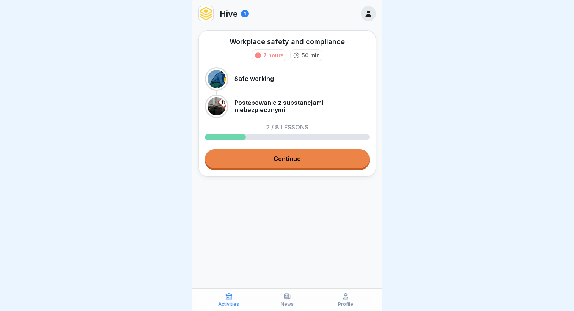
click at [278, 156] on link "Continue" at bounding box center [287, 158] width 165 height 19
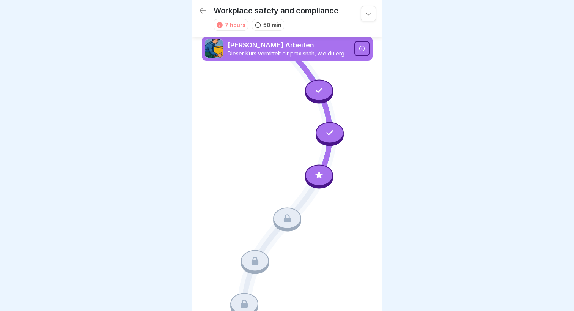
click at [200, 9] on icon at bounding box center [202, 10] width 9 height 9
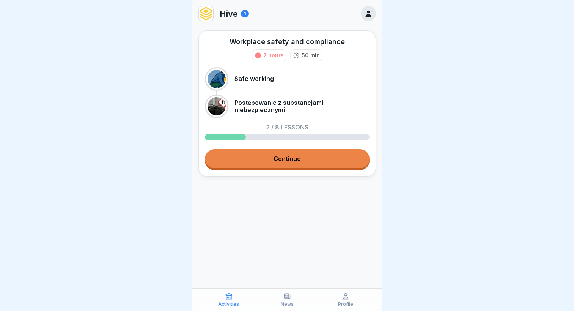
click at [258, 54] on icon at bounding box center [258, 55] width 6 height 6
click at [303, 55] on div "50 min" at bounding box center [306, 55] width 32 height 12
click at [261, 55] on icon at bounding box center [258, 55] width 6 height 6
click at [258, 56] on icon at bounding box center [258, 55] width 6 height 6
click at [208, 15] on img at bounding box center [206, 13] width 14 height 14
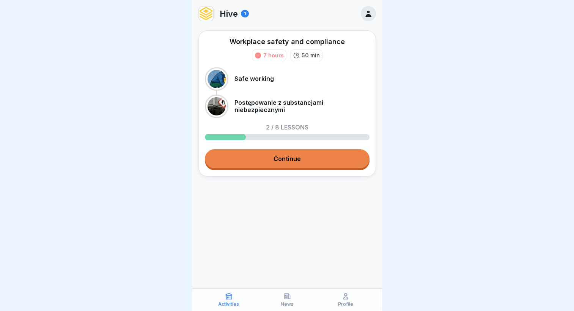
click at [284, 301] on p "News" at bounding box center [287, 303] width 13 height 5
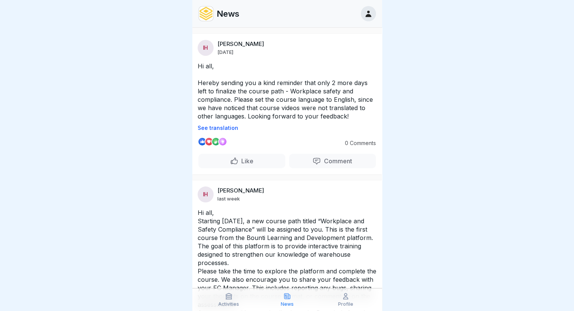
click at [343, 300] on div "Profile" at bounding box center [345, 299] width 55 height 14
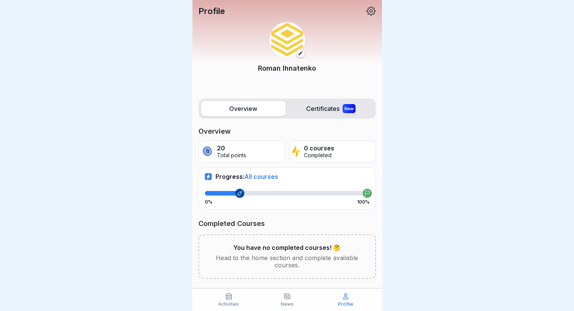
drag, startPoint x: 258, startPoint y: 174, endPoint x: 307, endPoint y: 160, distance: 51.5
click at [259, 174] on span "All courses" at bounding box center [261, 177] width 34 height 8
click at [221, 154] on p "Total points" at bounding box center [231, 155] width 29 height 6
click at [364, 194] on icon at bounding box center [366, 192] width 5 height 5
click at [237, 193] on icon at bounding box center [239, 192] width 5 height 5
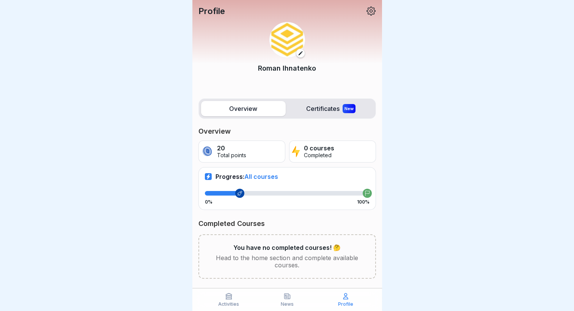
click at [311, 111] on label "Certificates New" at bounding box center [331, 108] width 85 height 15
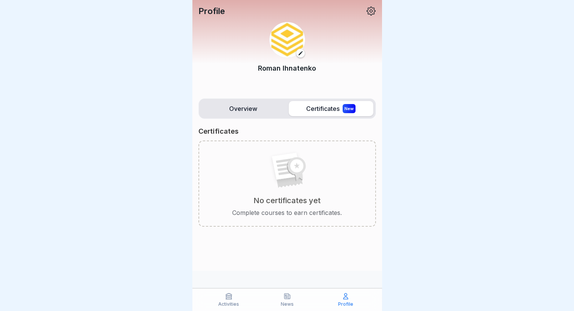
click at [252, 110] on label "Overview" at bounding box center [243, 108] width 85 height 15
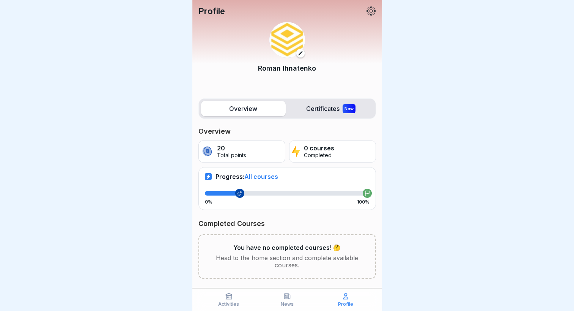
click at [431, 64] on div at bounding box center [287, 155] width 574 height 311
click at [362, 16] on div "Roman Ihnatenko" at bounding box center [286, 52] width 177 height 72
click at [366, 13] on icon at bounding box center [371, 11] width 10 height 10
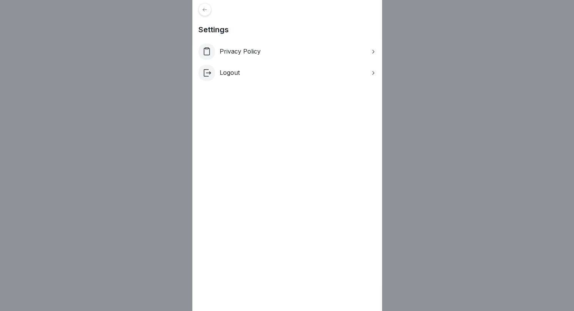
click at [487, 108] on div "Settings Privacy Policy Logout" at bounding box center [287, 155] width 574 height 311
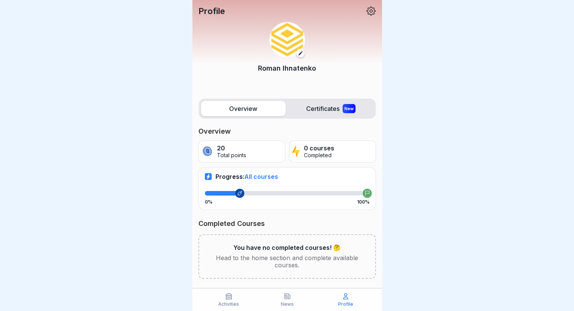
click at [138, 78] on div at bounding box center [287, 155] width 574 height 311
